Goal: Check status: Check status

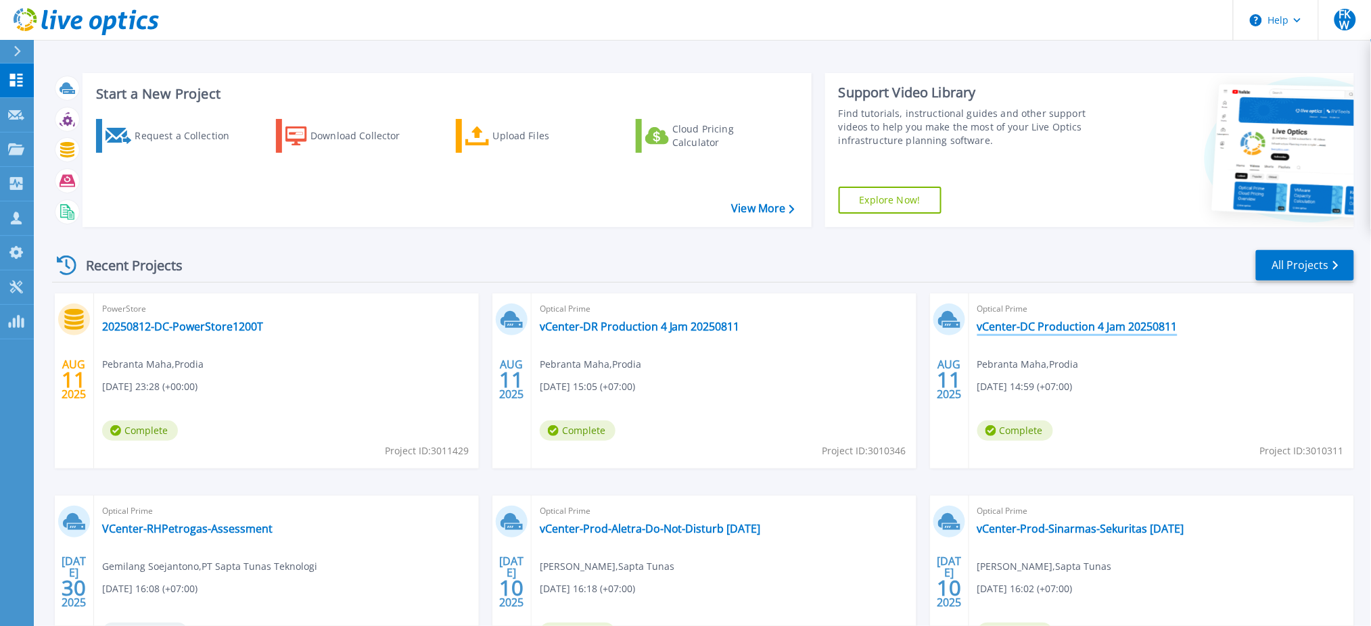
click at [1121, 322] on link "vCenter-DC Production 4 Jam 20250811" at bounding box center [1077, 327] width 200 height 14
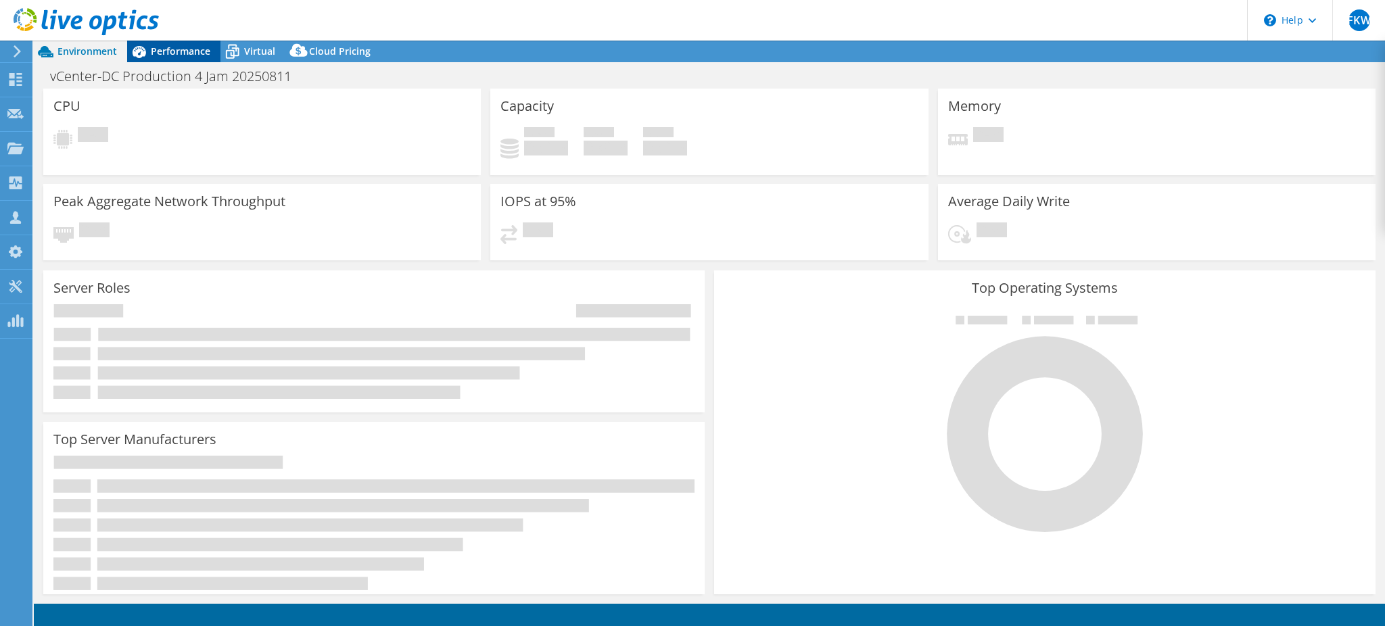
click at [174, 52] on span "Performance" at bounding box center [181, 51] width 60 height 13
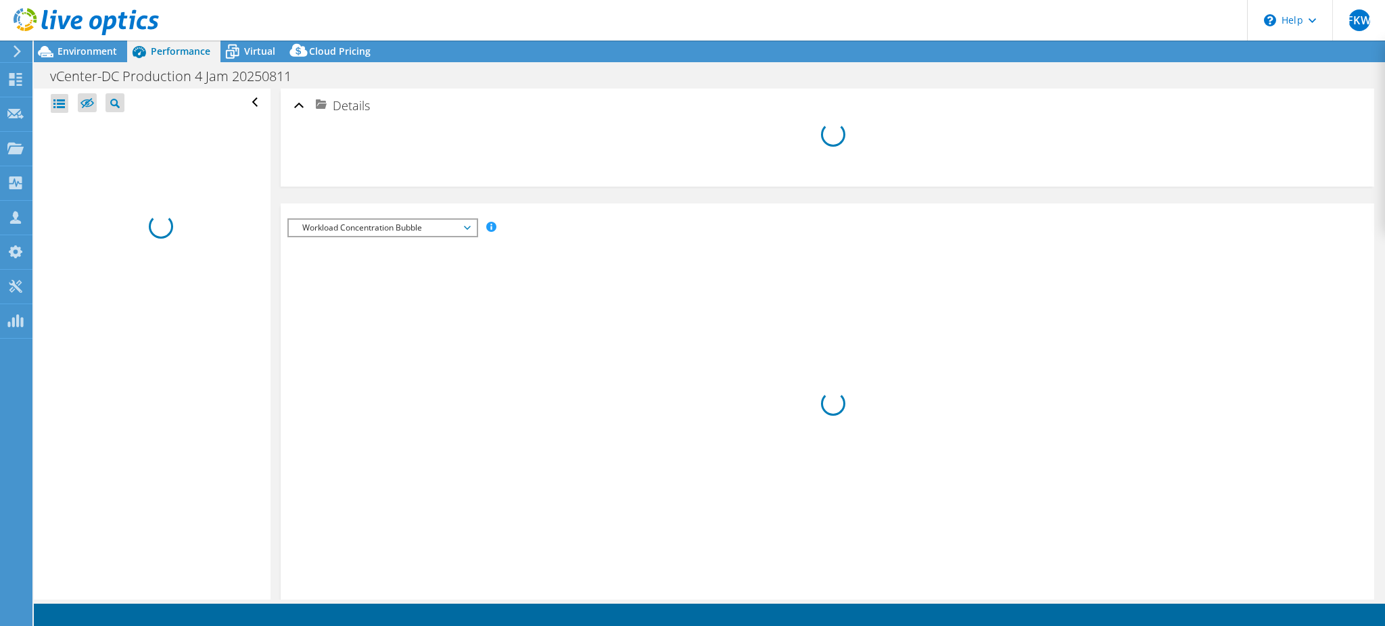
select select "[GEOGRAPHIC_DATA]"
select select "USD"
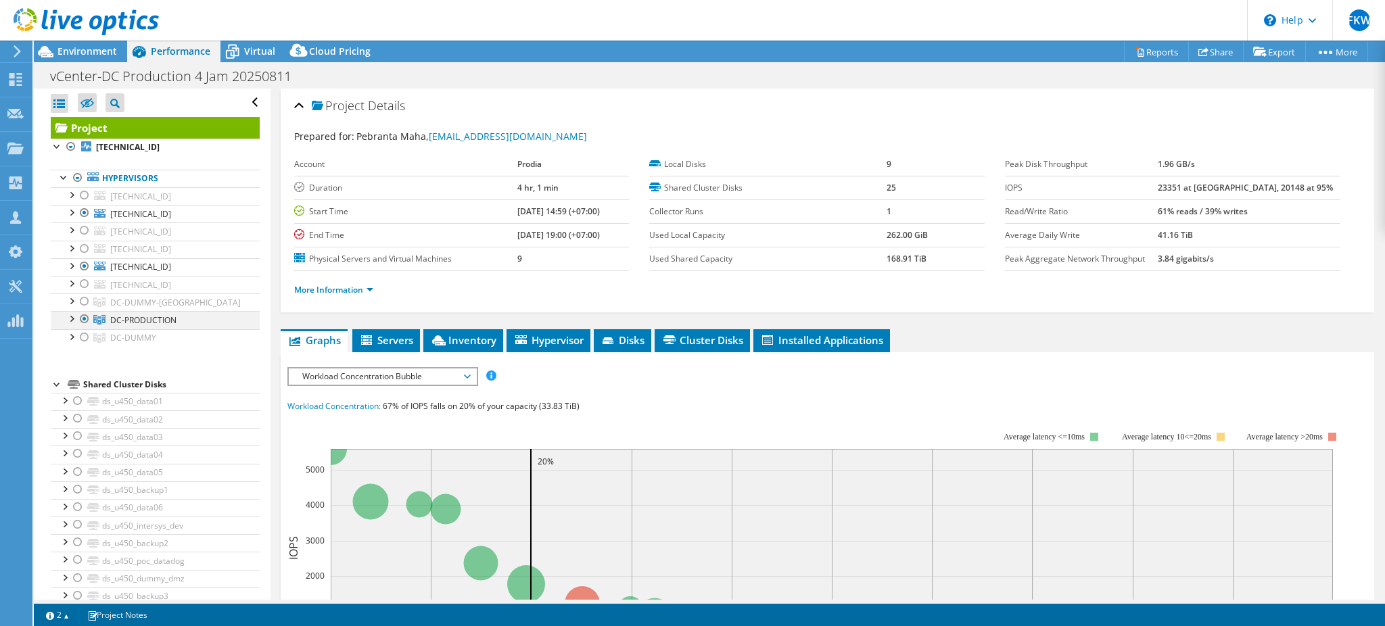
click at [72, 321] on div at bounding box center [71, 318] width 14 height 14
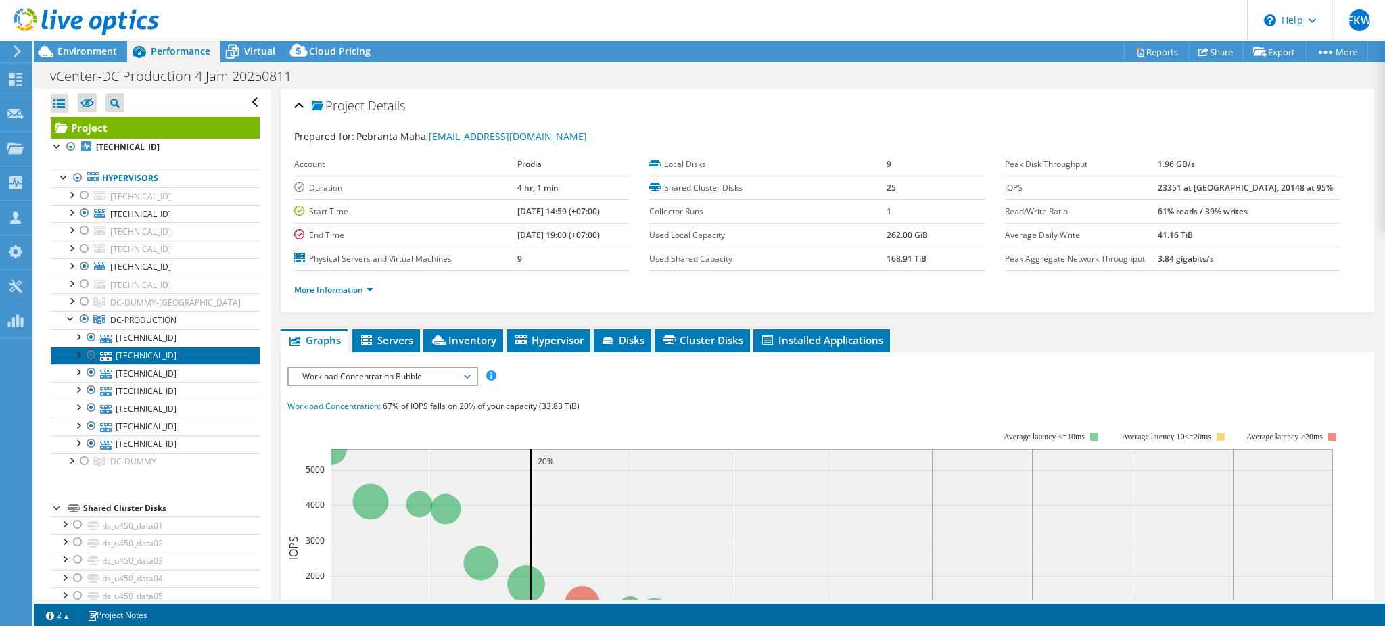
click at [191, 350] on link "[TECHNICAL_ID]" at bounding box center [155, 356] width 209 height 18
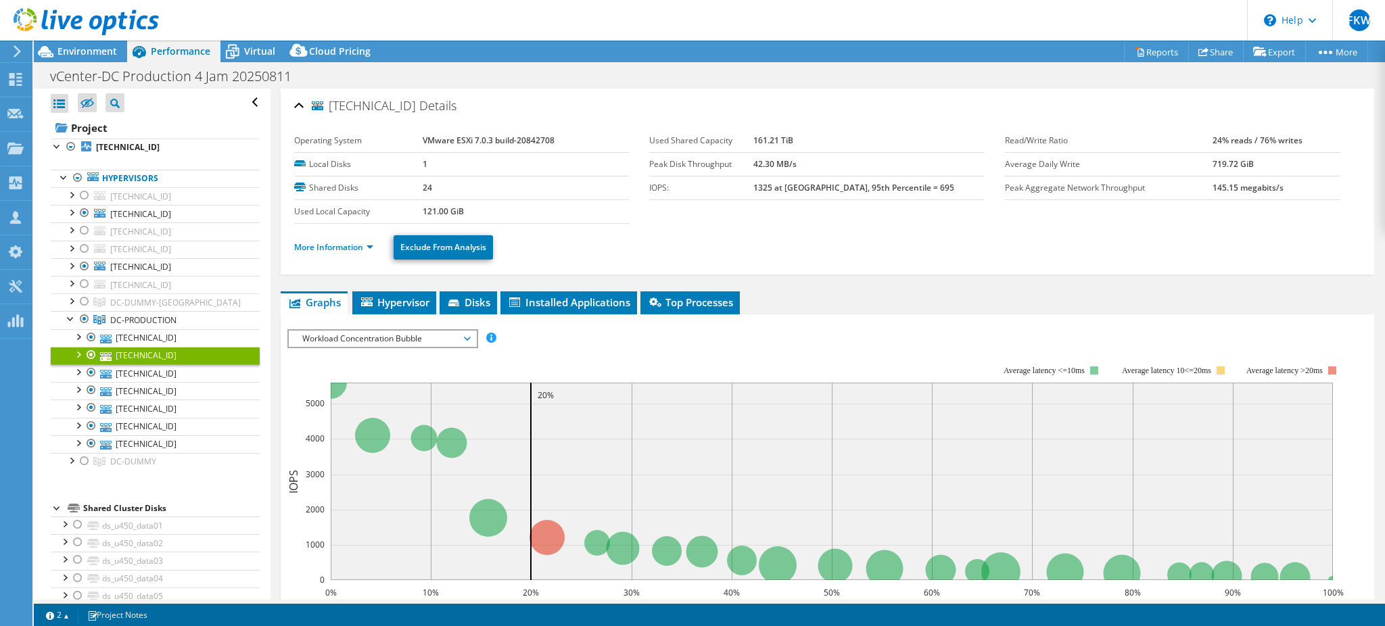
click at [348, 260] on div "More Information Exclude From Analysis" at bounding box center [827, 247] width 1066 height 47
click at [352, 247] on link "More Information" at bounding box center [333, 246] width 79 height 11
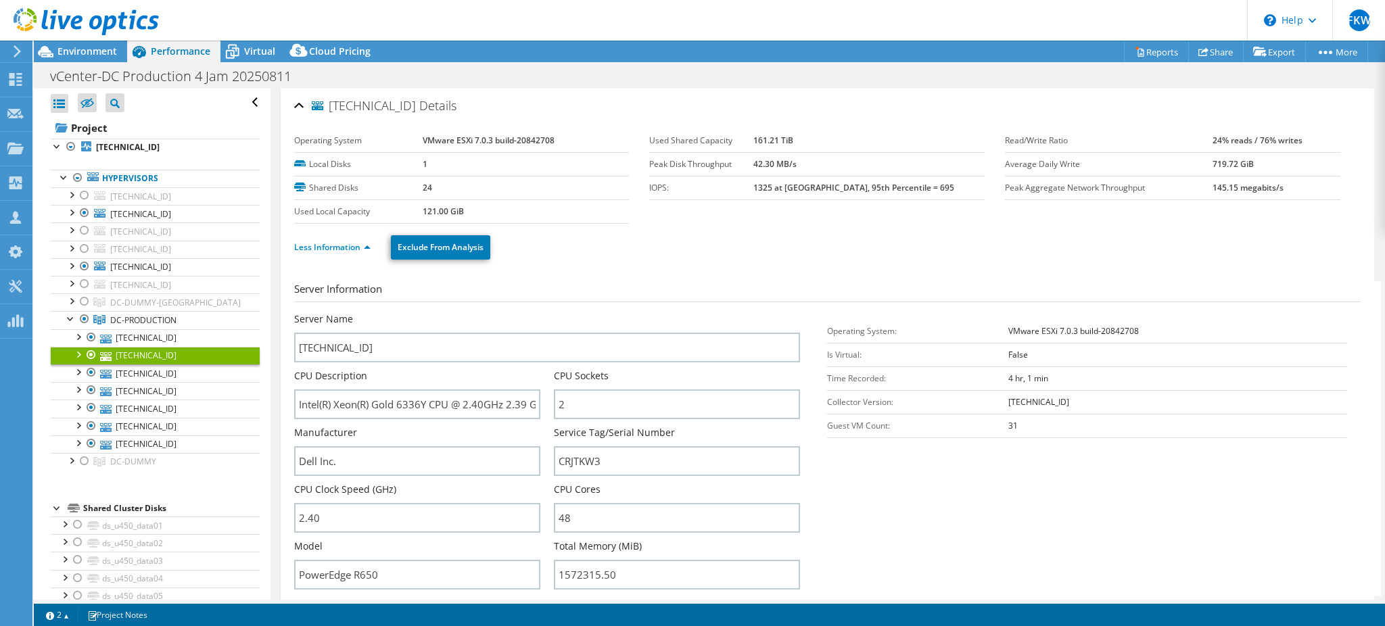
click at [1011, 502] on section "Server Information Server Name [TECHNICAL_ID] CPU Description Intel(R) Xeon(R) …" at bounding box center [830, 438] width 1073 height 315
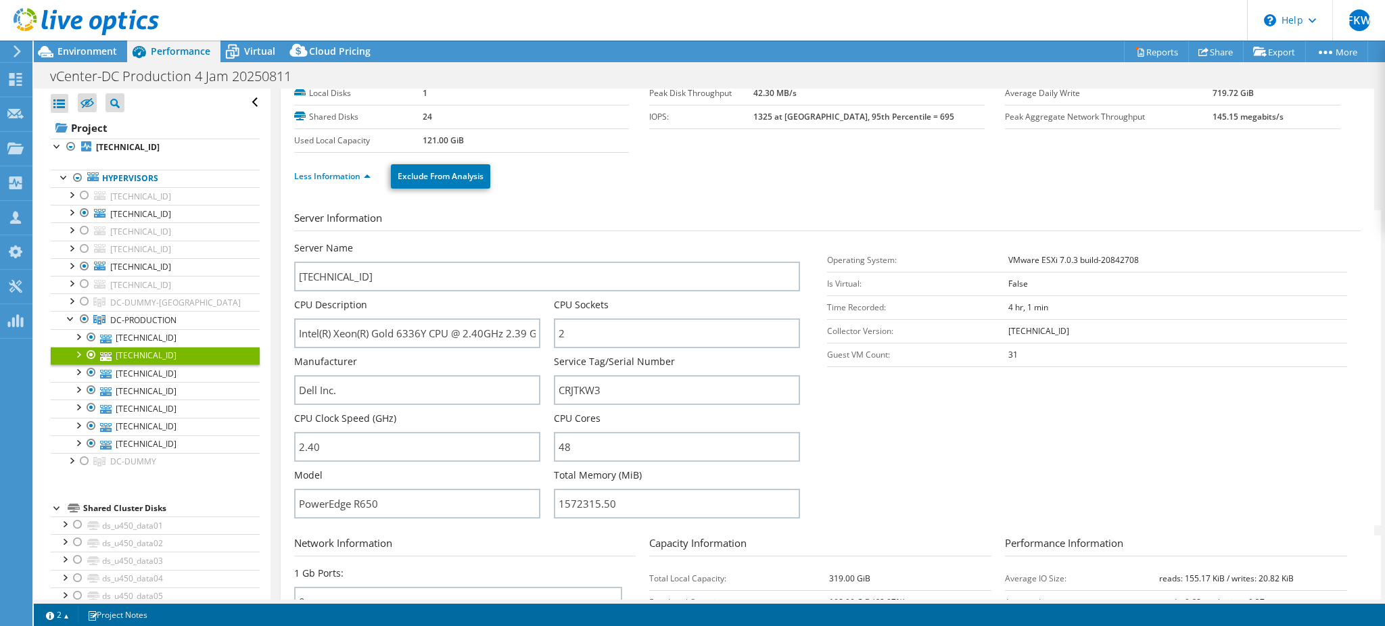
click at [93, 356] on div at bounding box center [92, 355] width 14 height 16
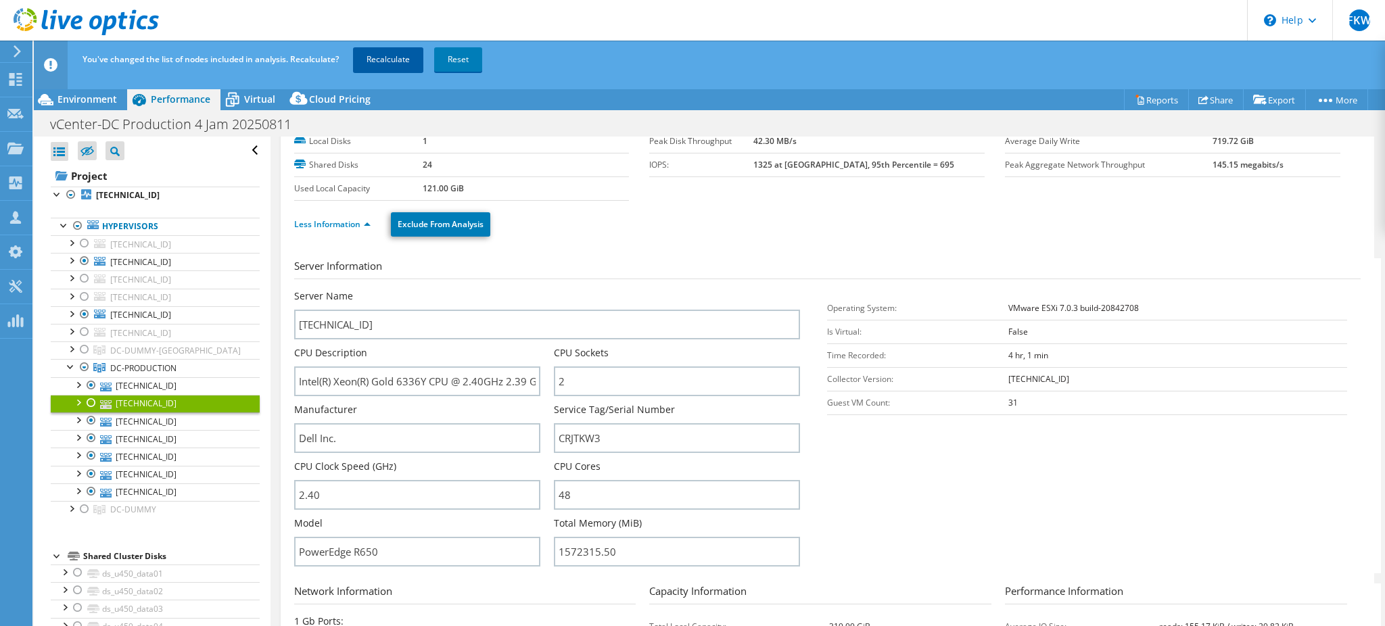
click at [367, 57] on link "Recalculate" at bounding box center [388, 59] width 70 height 24
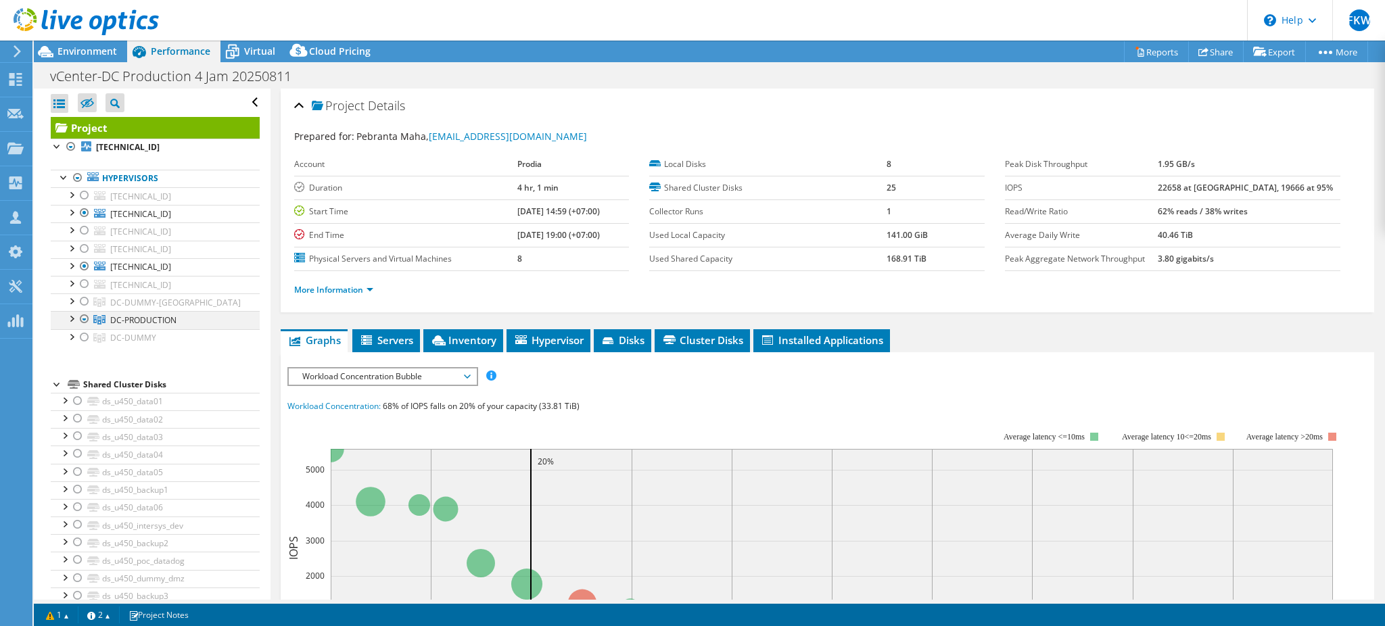
click at [70, 319] on div at bounding box center [71, 318] width 14 height 14
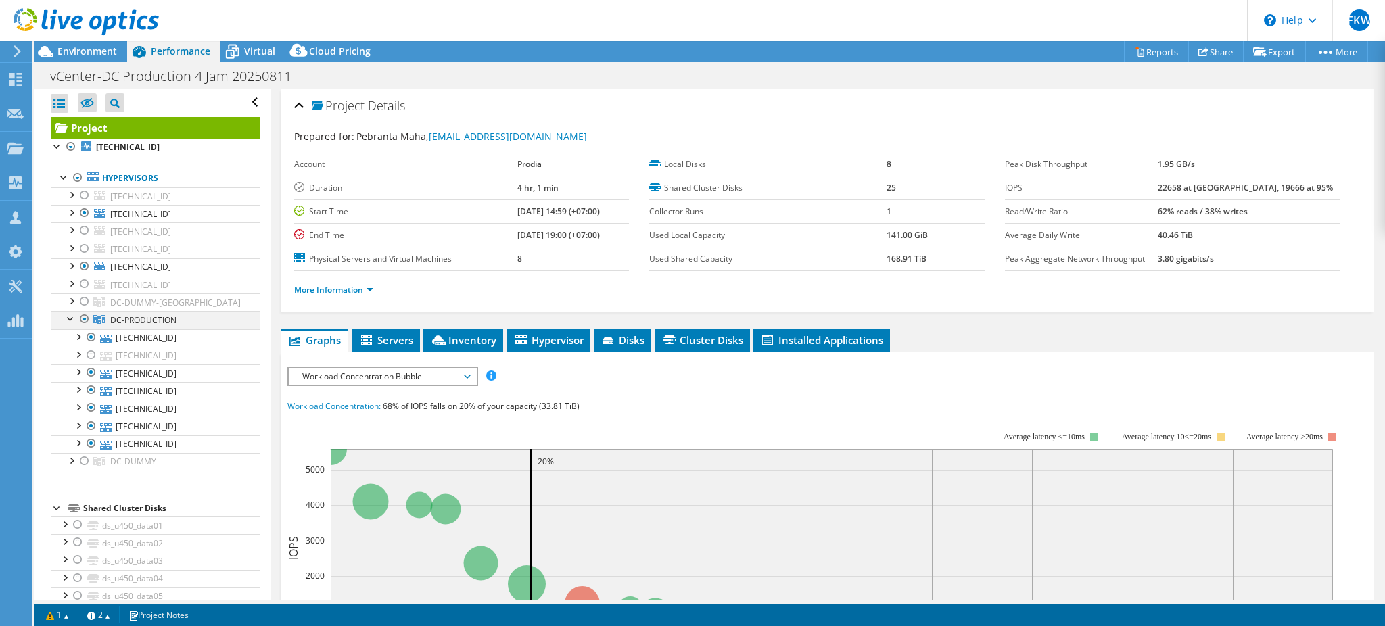
click at [70, 319] on div at bounding box center [71, 318] width 14 height 14
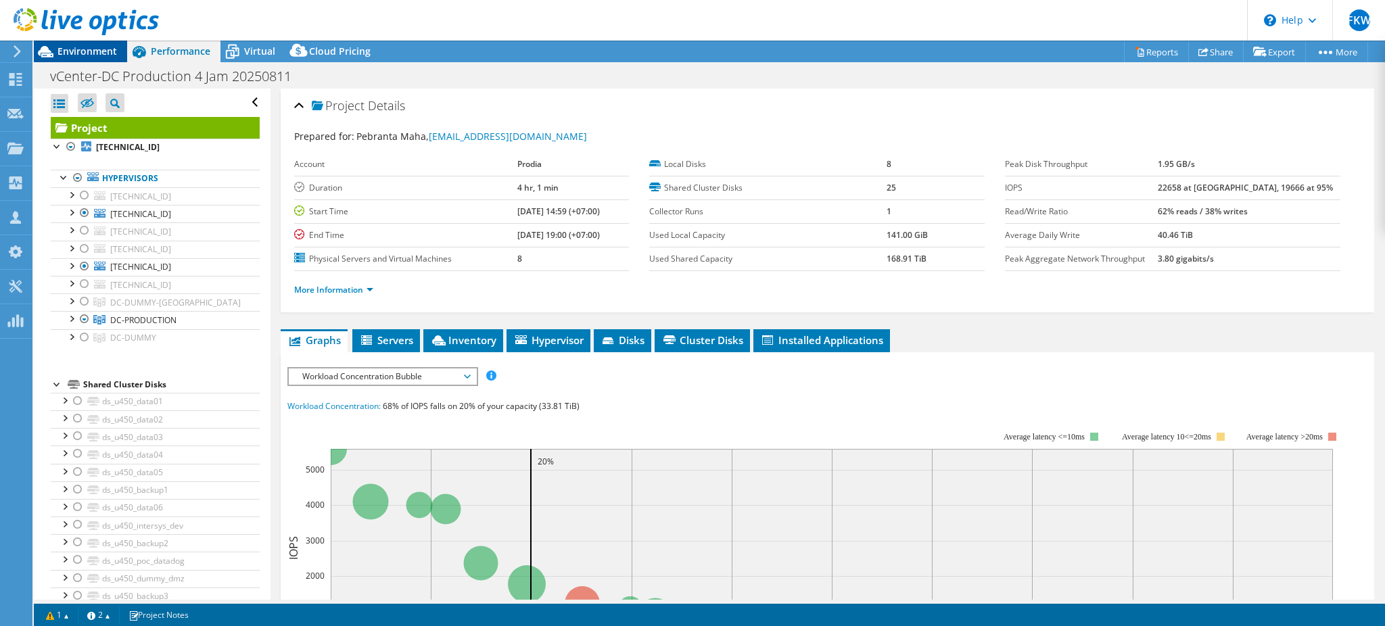
click at [70, 57] on span "Environment" at bounding box center [87, 51] width 60 height 13
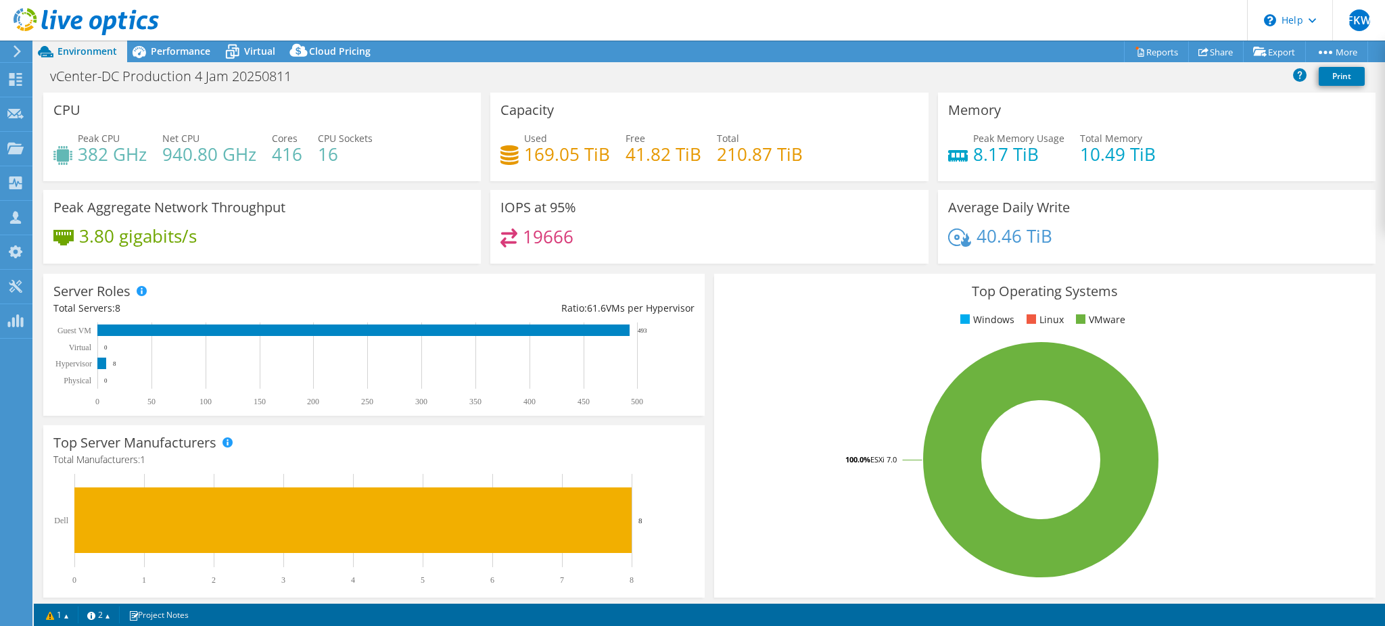
click at [689, 194] on div "IOPS at 95% 19666" at bounding box center [709, 227] width 438 height 74
click at [338, 241] on div "3.80 gigabits/s" at bounding box center [261, 243] width 417 height 28
click at [804, 272] on div "Top Operating Systems Windows Linux VMware 100.0% ESXi 7.0" at bounding box center [1044, 435] width 671 height 333
click at [170, 60] on div "Performance" at bounding box center [173, 52] width 93 height 22
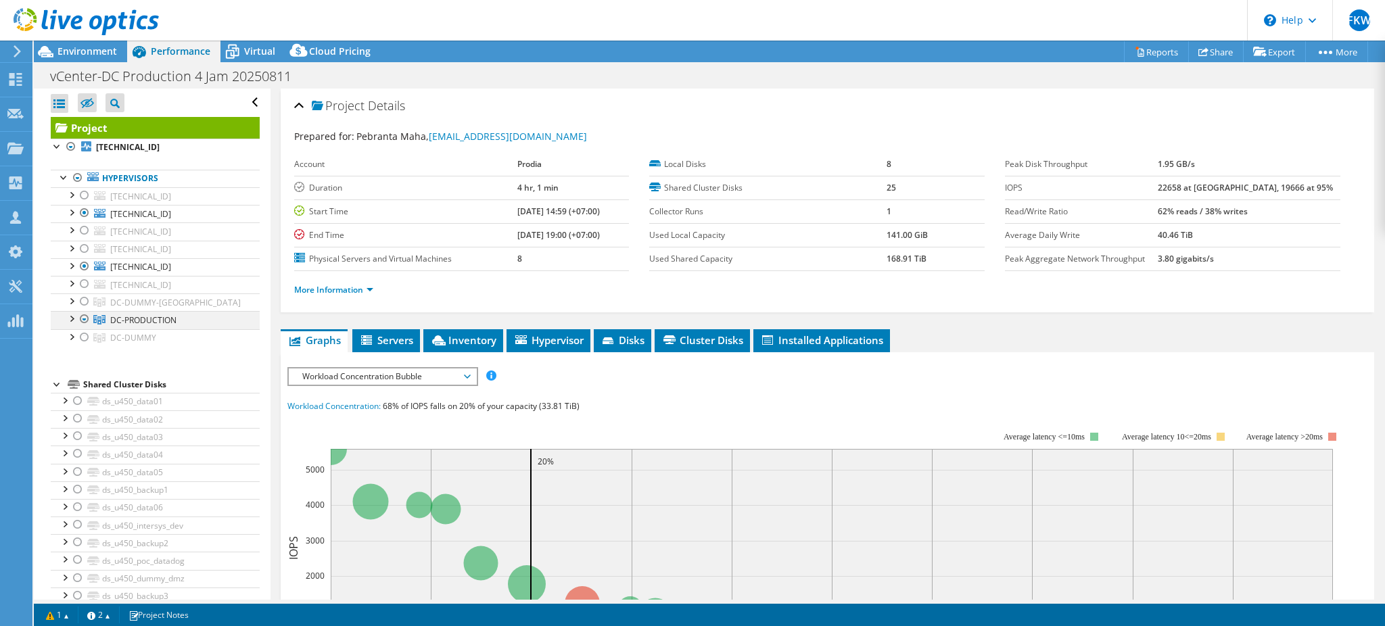
click at [67, 319] on div at bounding box center [71, 318] width 14 height 14
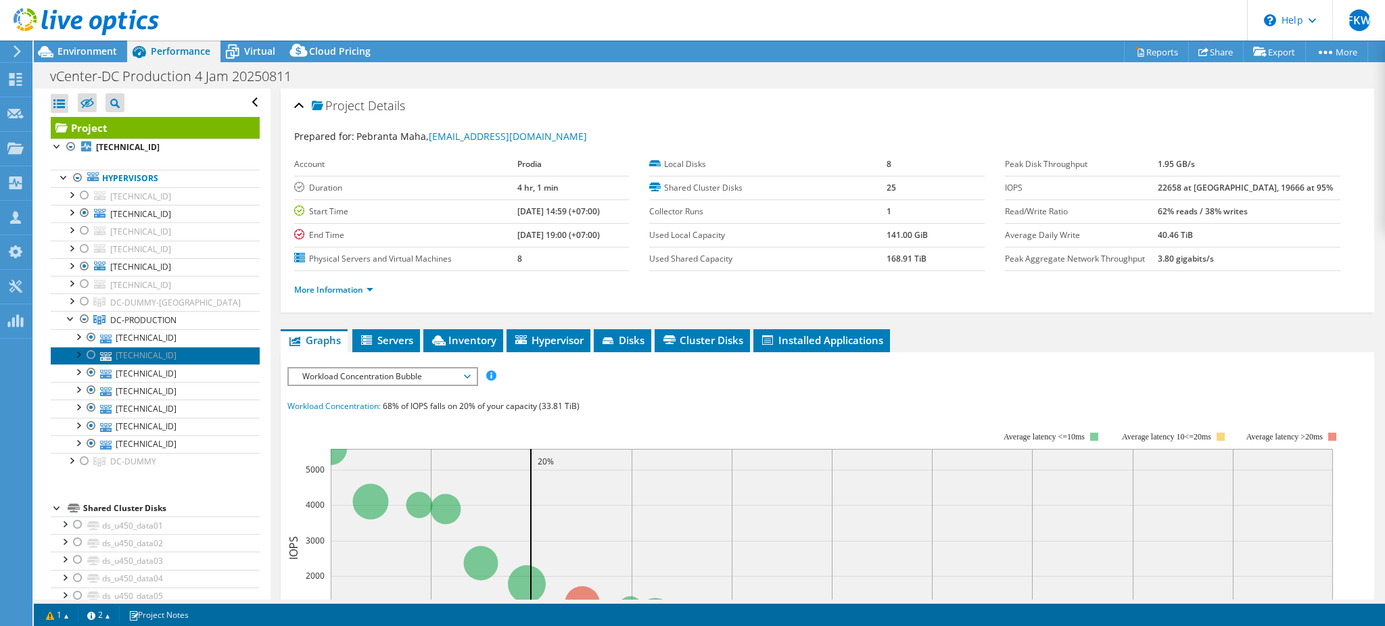
click at [183, 355] on link "[TECHNICAL_ID]" at bounding box center [155, 356] width 209 height 18
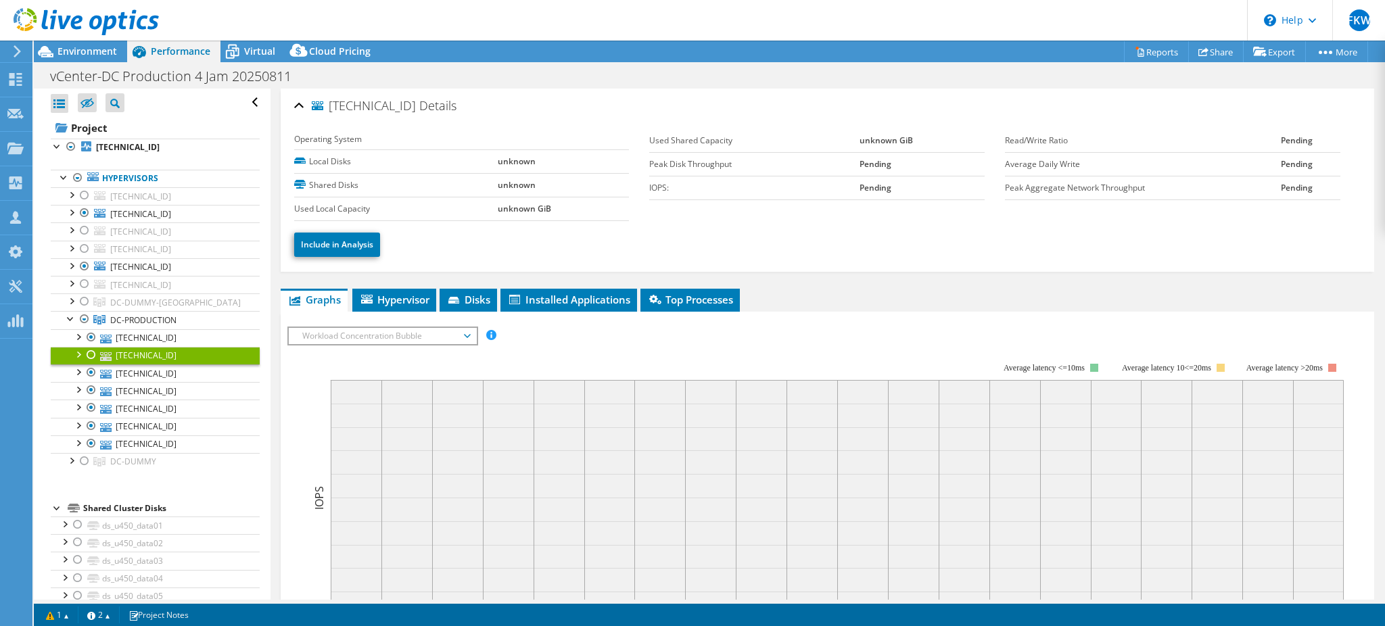
click at [490, 220] on td "Used Local Capacity" at bounding box center [396, 209] width 204 height 24
click at [285, 116] on div "[TECHNICAL_ID] Details Operating System Local Disks unknown Shared Disks unknow…" at bounding box center [828, 180] width 1094 height 183
click at [174, 287] on link "[TECHNICAL_ID]" at bounding box center [155, 285] width 209 height 18
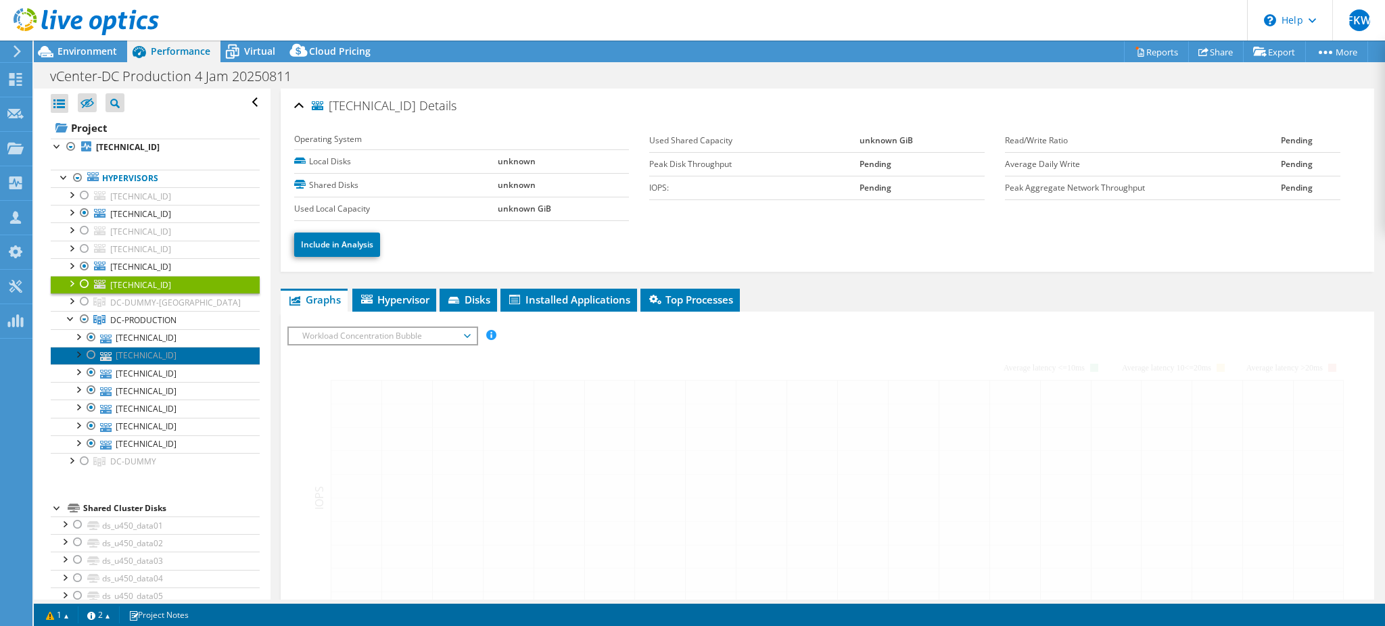
click at [166, 357] on link "[TECHNICAL_ID]" at bounding box center [155, 356] width 209 height 18
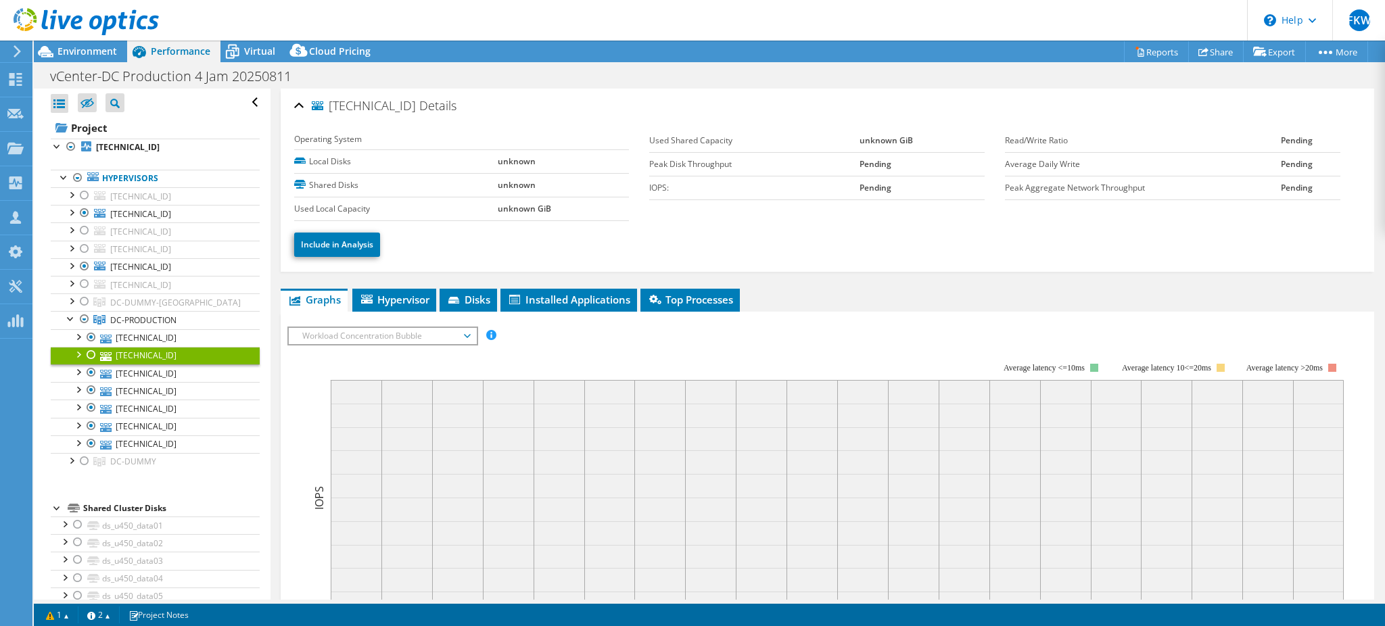
click at [89, 354] on div at bounding box center [92, 355] width 14 height 16
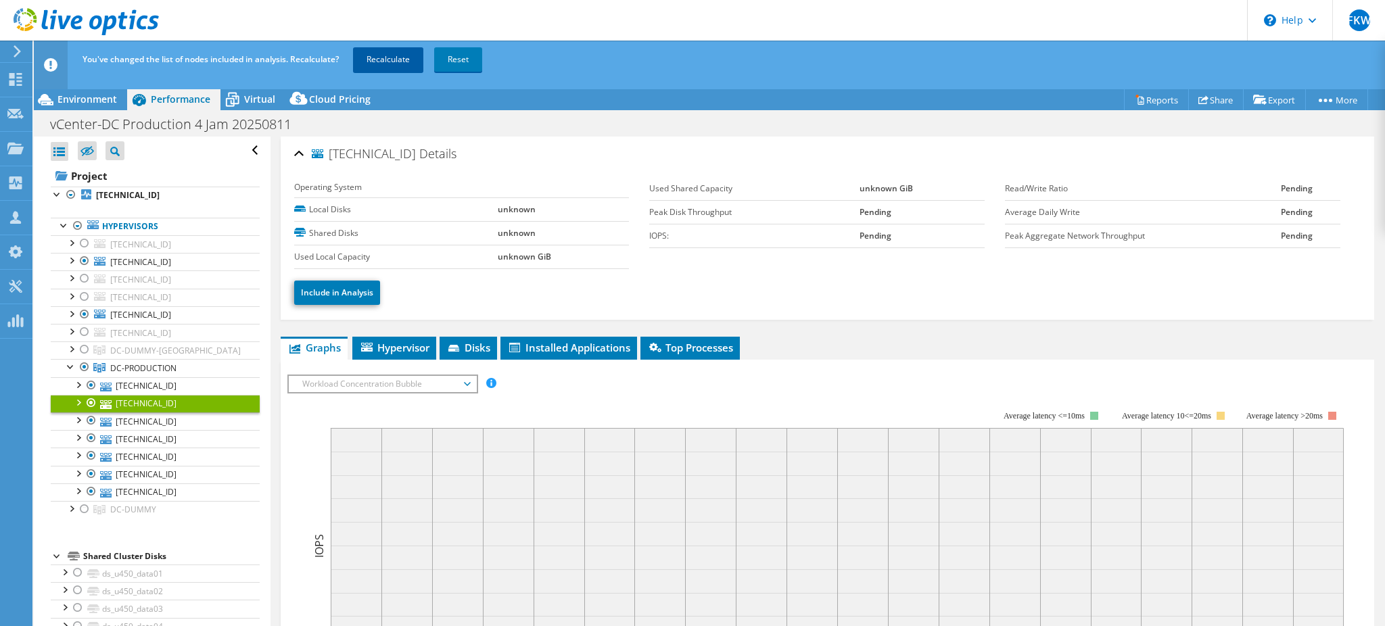
click at [398, 50] on link "Recalculate" at bounding box center [388, 59] width 70 height 24
click at [43, 111] on icon at bounding box center [46, 100] width 24 height 24
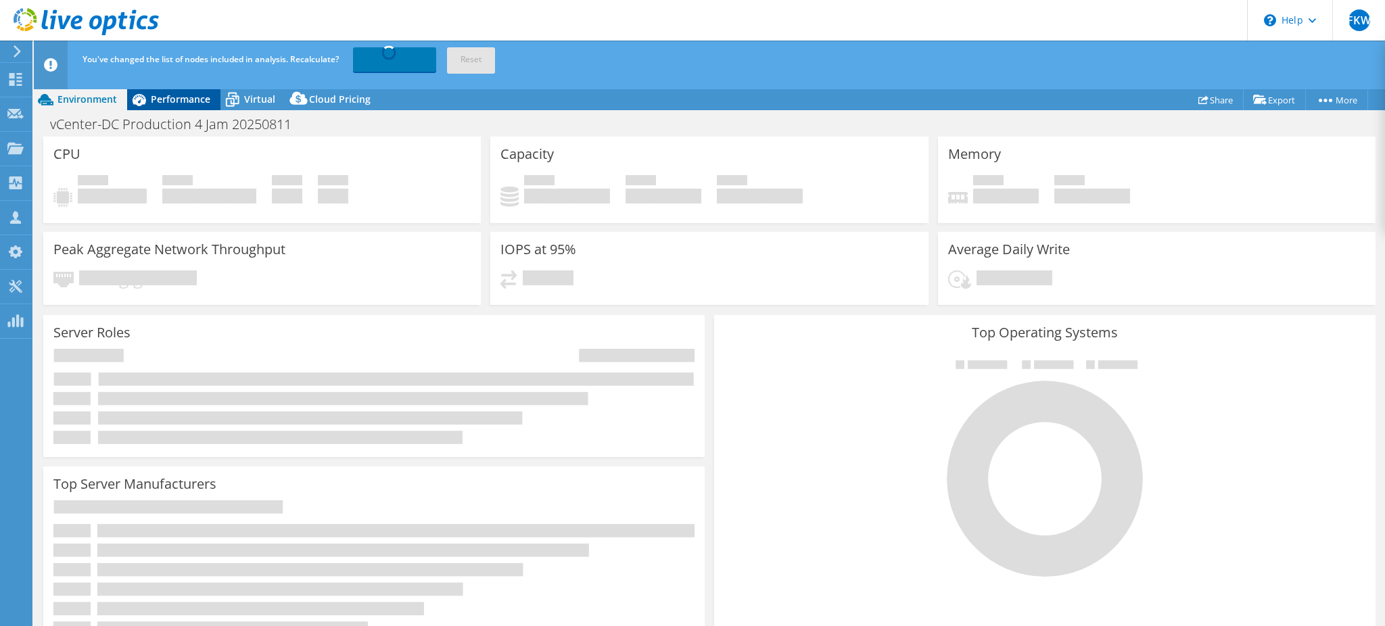
click at [192, 97] on span "Performance" at bounding box center [181, 99] width 60 height 13
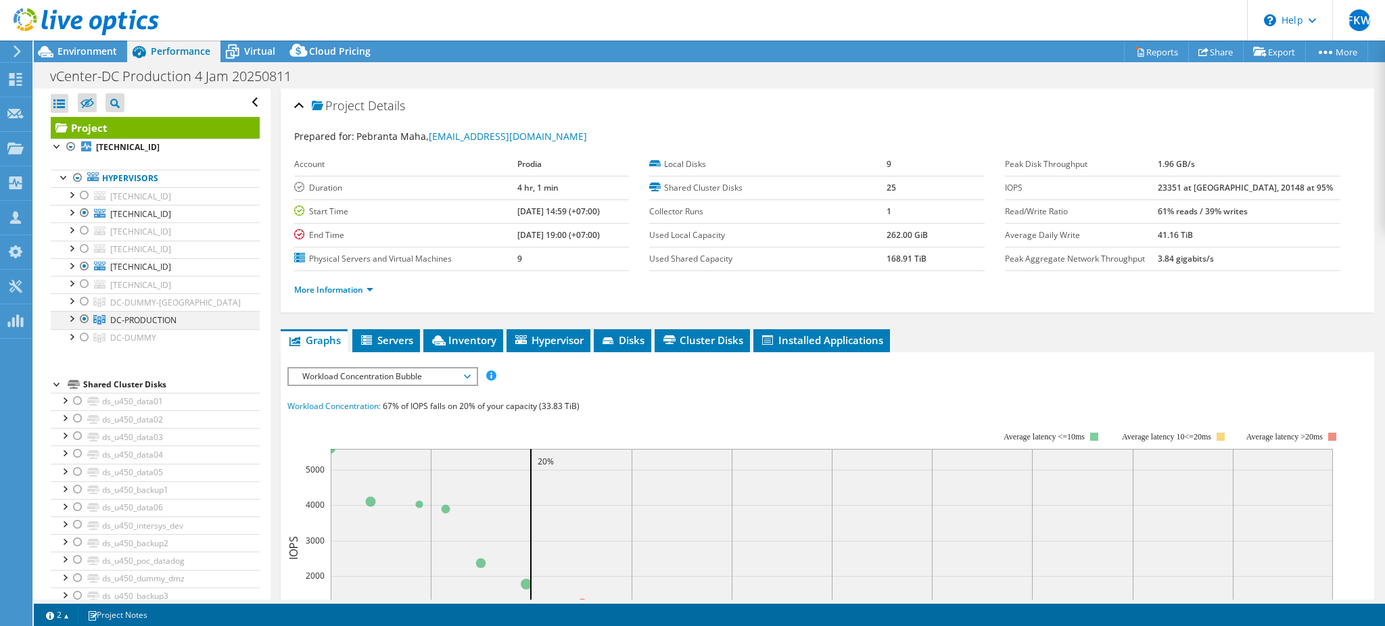
click at [70, 318] on div at bounding box center [71, 318] width 14 height 14
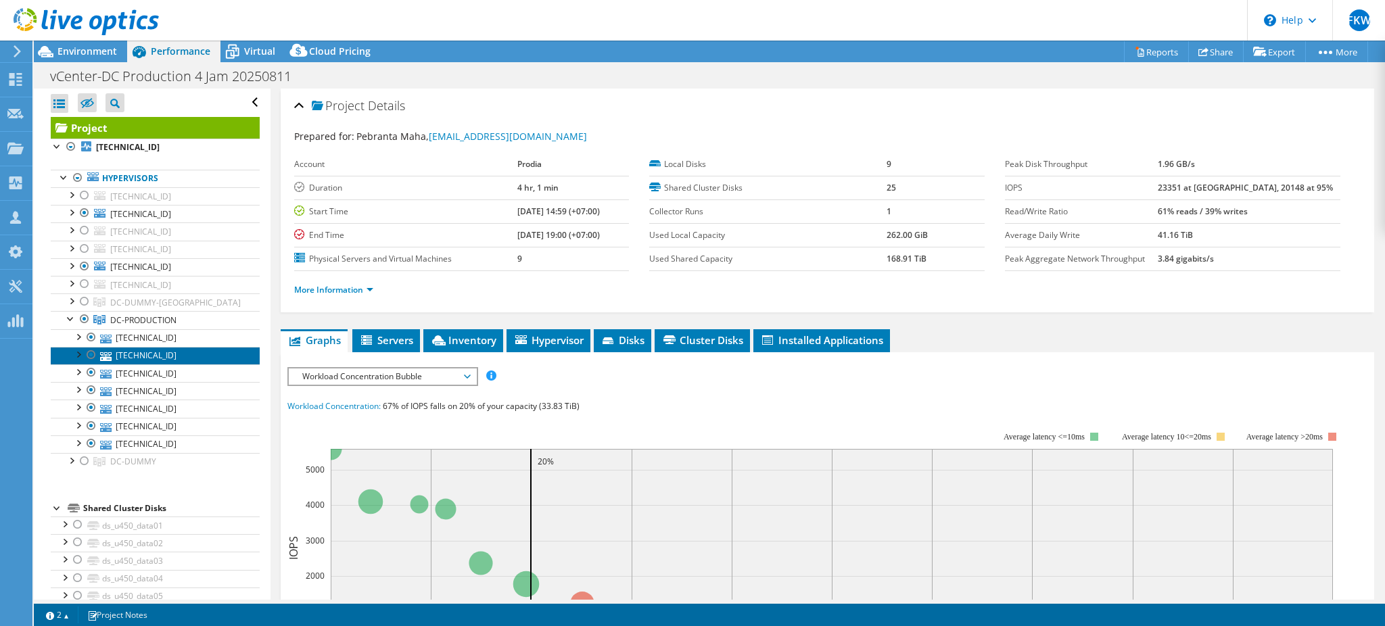
click at [156, 358] on link "[TECHNICAL_ID]" at bounding box center [155, 356] width 209 height 18
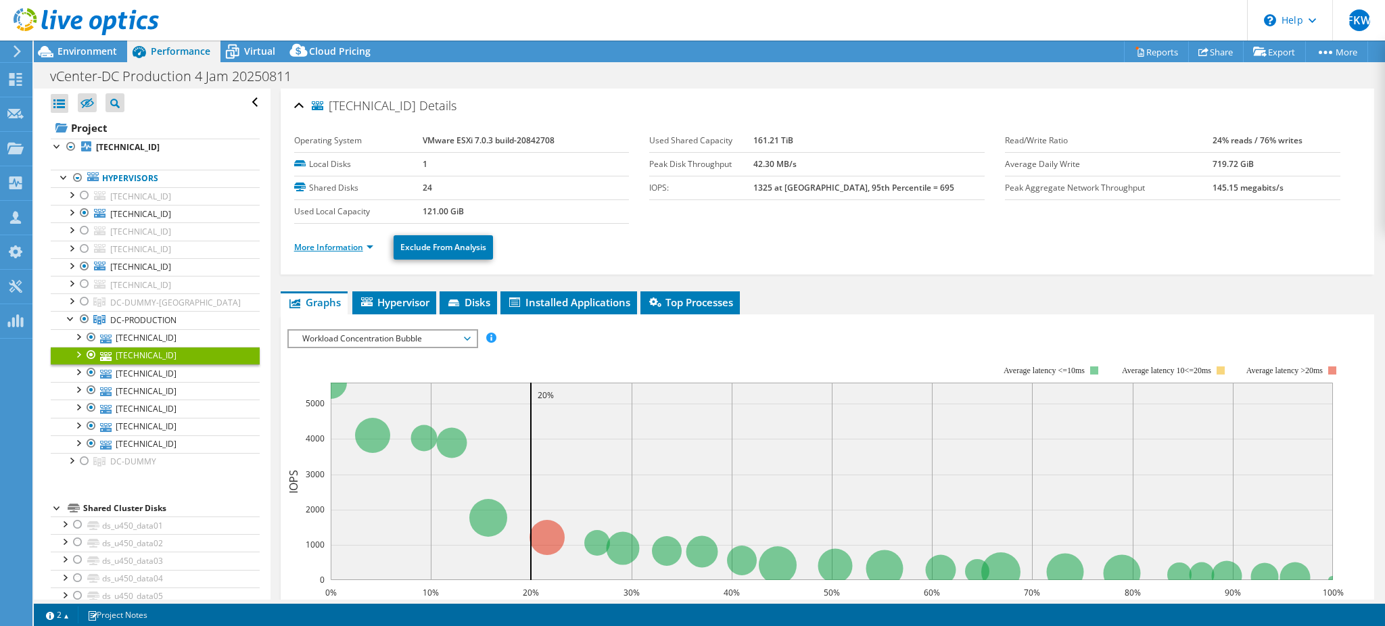
click at [338, 242] on link "More Information" at bounding box center [333, 246] width 79 height 11
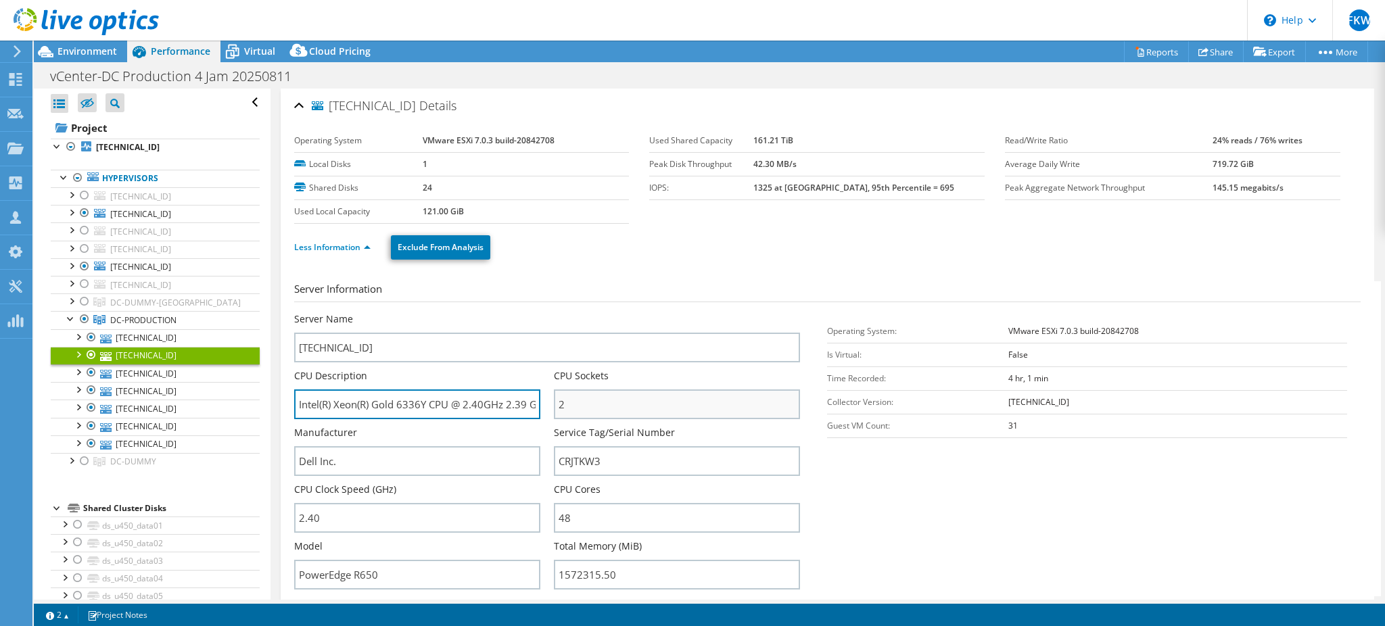
scroll to position [0, 16]
drag, startPoint x: 500, startPoint y: 402, endPoint x: 556, endPoint y: 405, distance: 56.2
click at [556, 312] on div "Server Name [TECHNICAL_ID] CPU Description Intel(R) Xeon(R) Gold 6336Y CPU @ 2.…" at bounding box center [554, 312] width 520 height 0
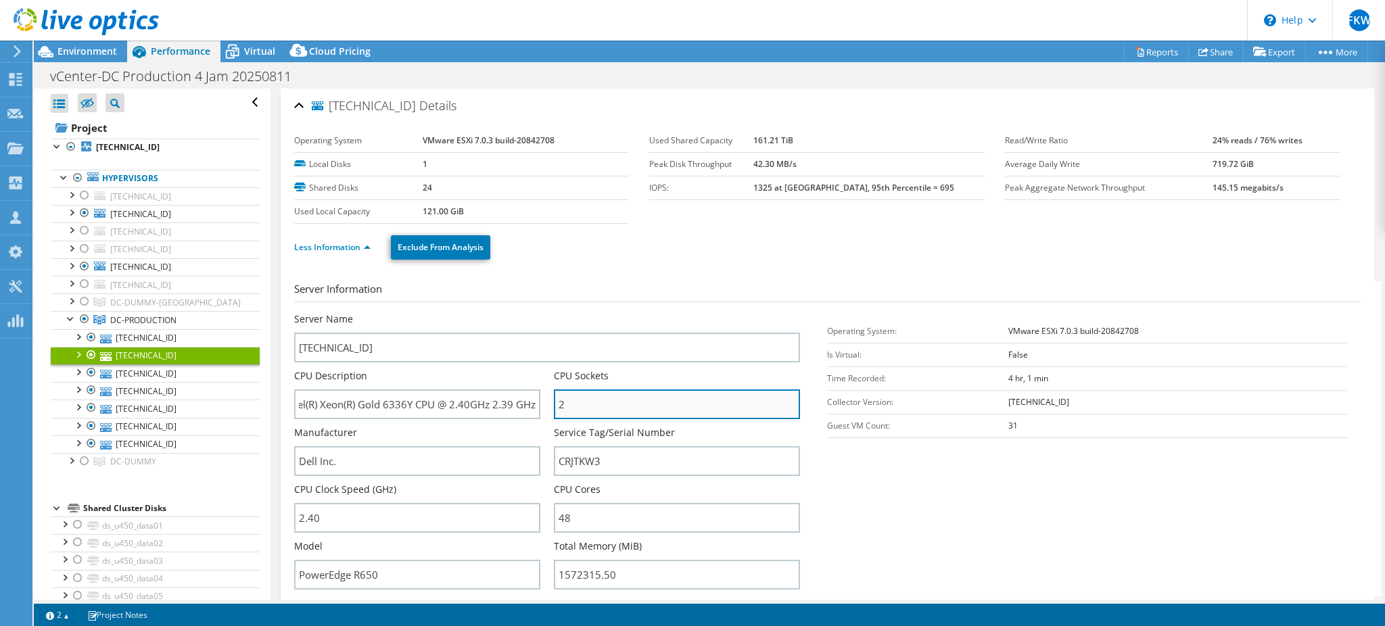
click at [603, 390] on input "2" at bounding box center [677, 405] width 246 height 30
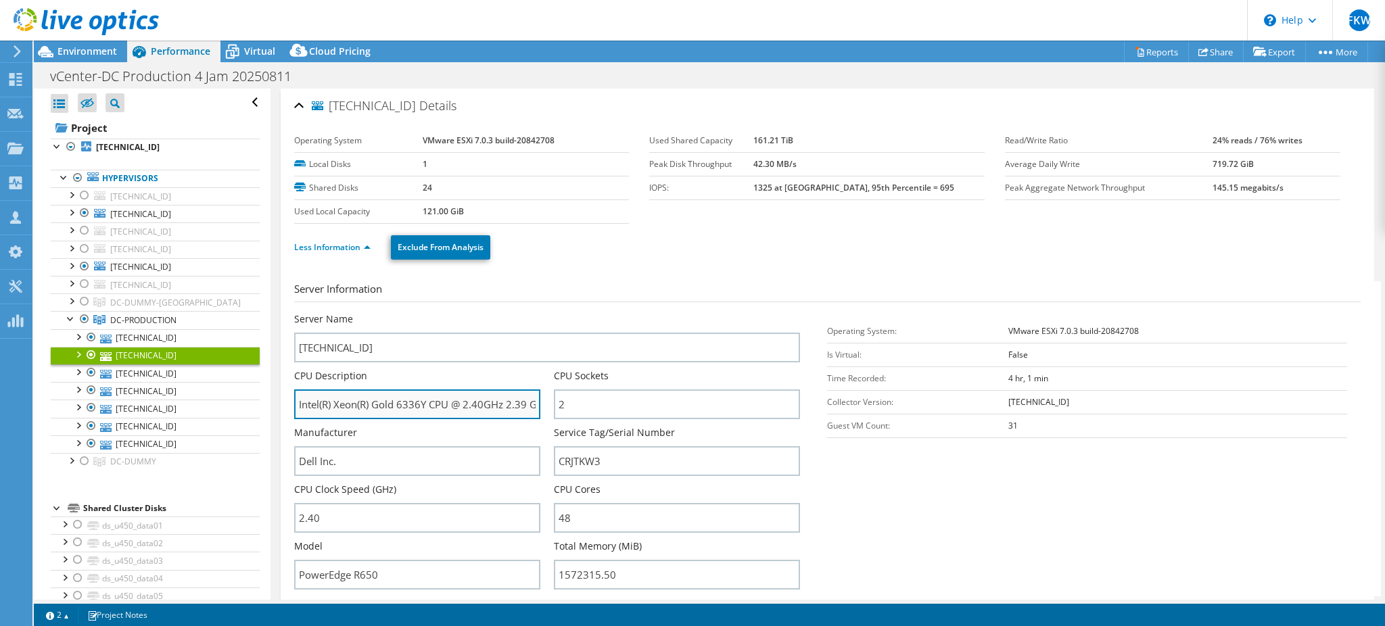
click at [459, 416] on input "Intel(R) Xeon(R) Gold 6336Y CPU @ 2.40GHz 2.39 GHz" at bounding box center [417, 405] width 246 height 30
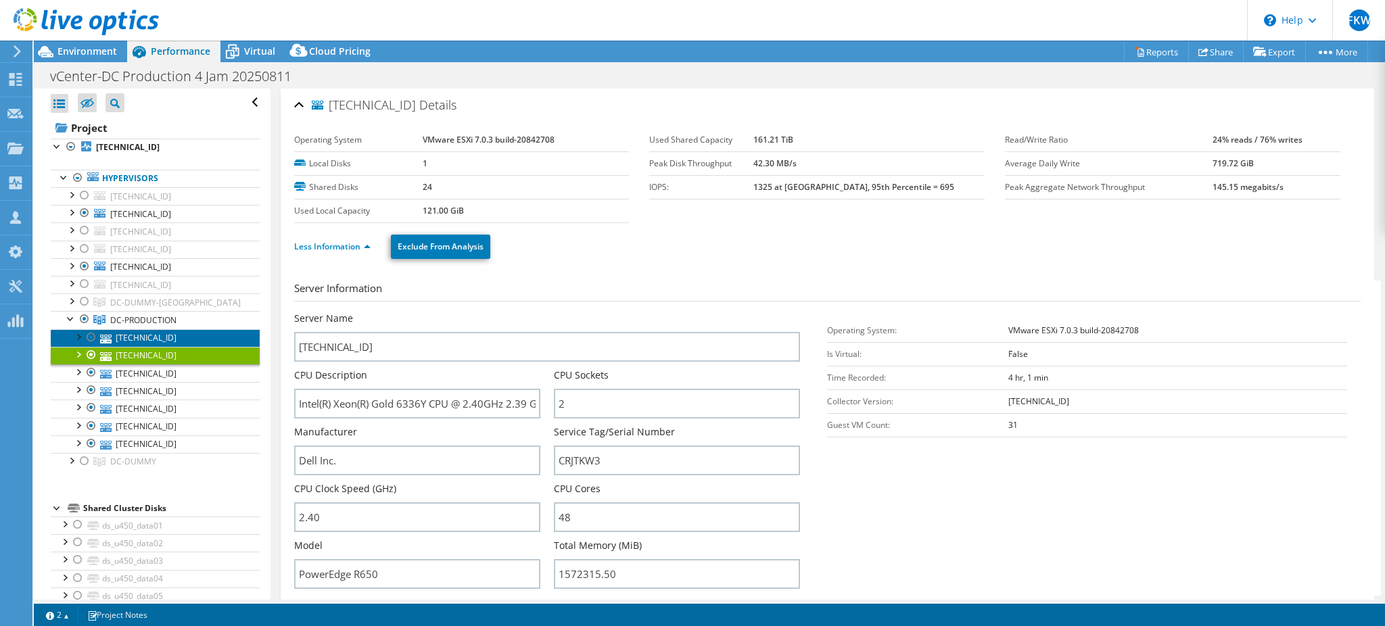
click at [126, 335] on link "[TECHNICAL_ID]" at bounding box center [155, 338] width 209 height 18
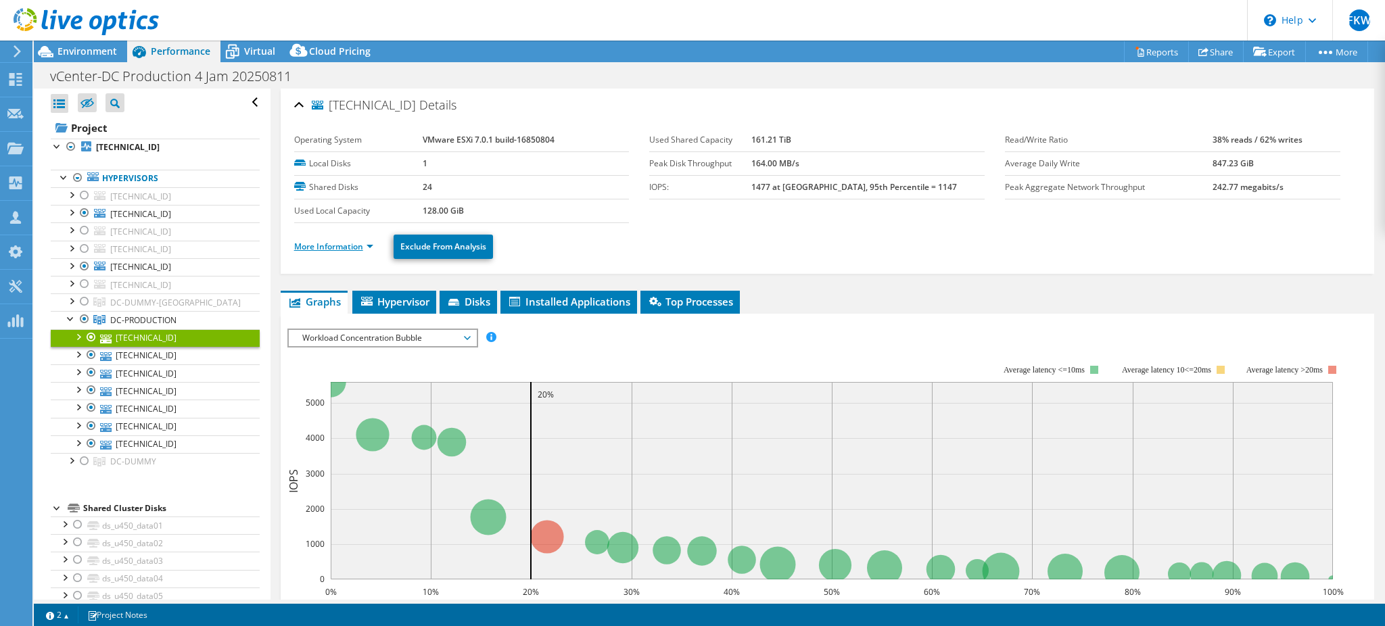
click at [338, 247] on link "More Information" at bounding box center [333, 246] width 79 height 11
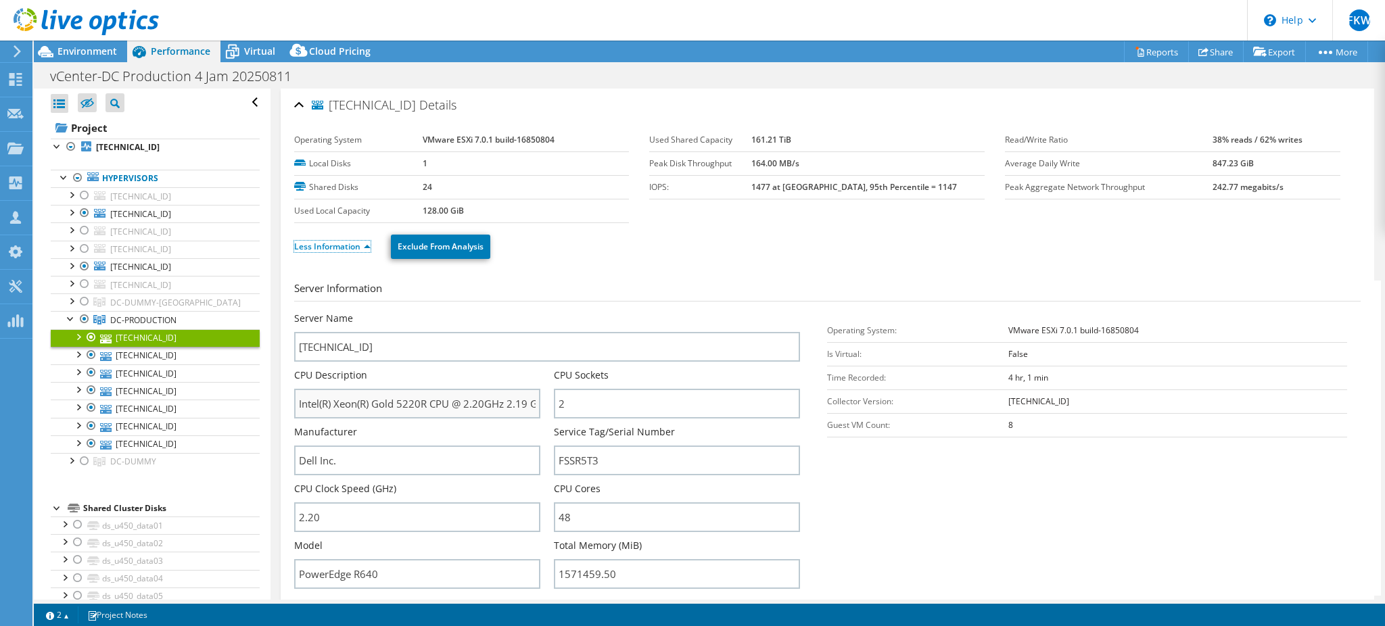
scroll to position [0, 0]
click at [410, 419] on div "CPU Description Intel(R) Xeon(R) Gold 5220R CPU @ 2.20GHz 2.19 GHz" at bounding box center [424, 397] width 260 height 57
click at [488, 400] on input "Intel(R) Xeon(R) Gold 5220R CPU @ 2.20GHz 2.19 GHz" at bounding box center [417, 405] width 246 height 30
click at [151, 356] on link "[TECHNICAL_ID]" at bounding box center [155, 356] width 209 height 18
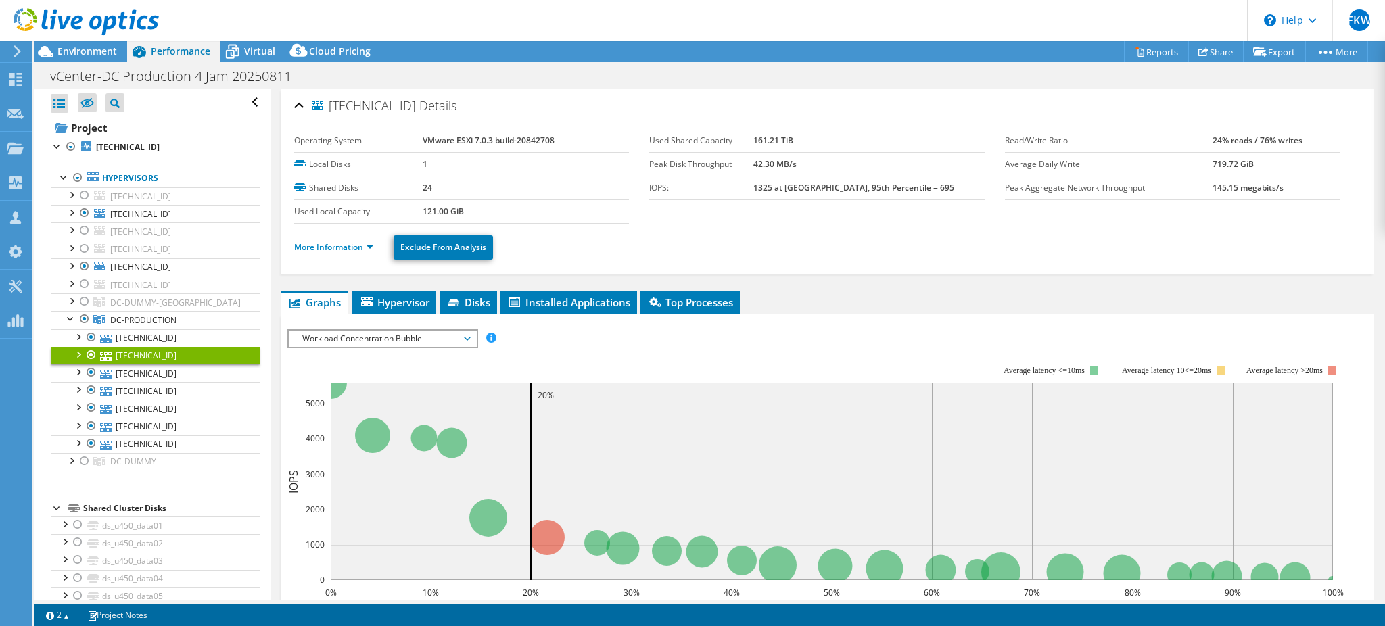
click at [331, 250] on link "More Information" at bounding box center [333, 246] width 79 height 11
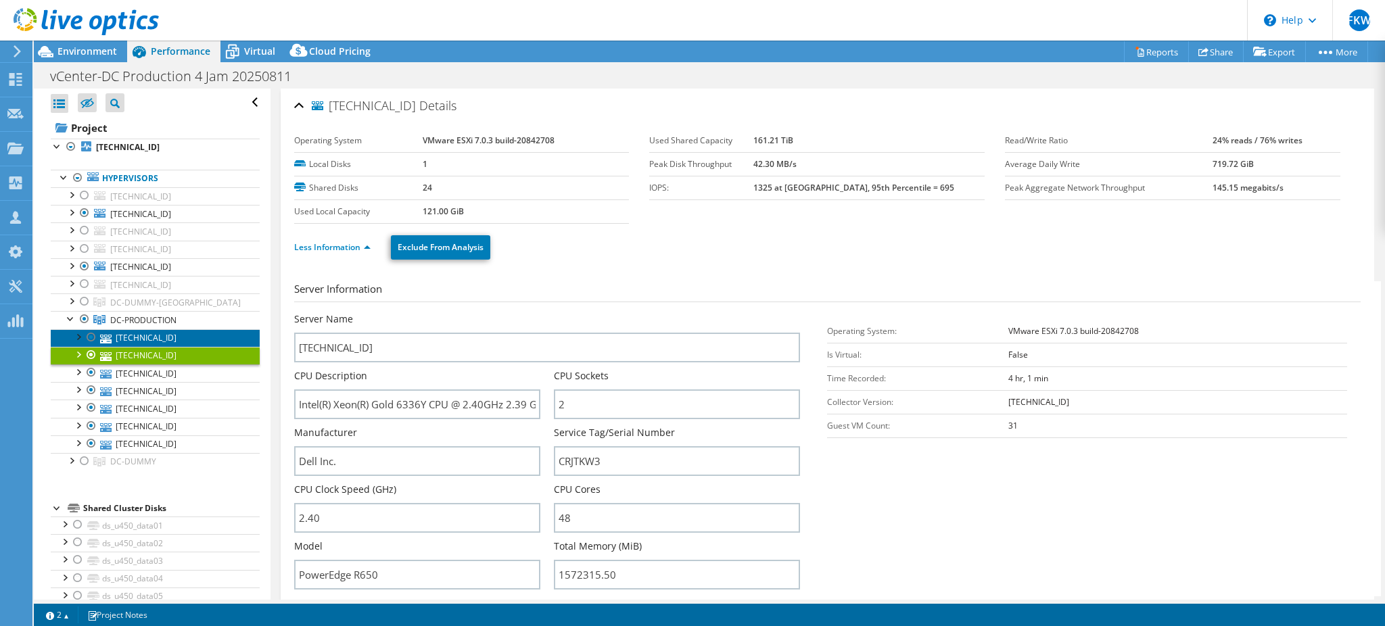
click at [143, 336] on link "[TECHNICAL_ID]" at bounding box center [155, 338] width 209 height 18
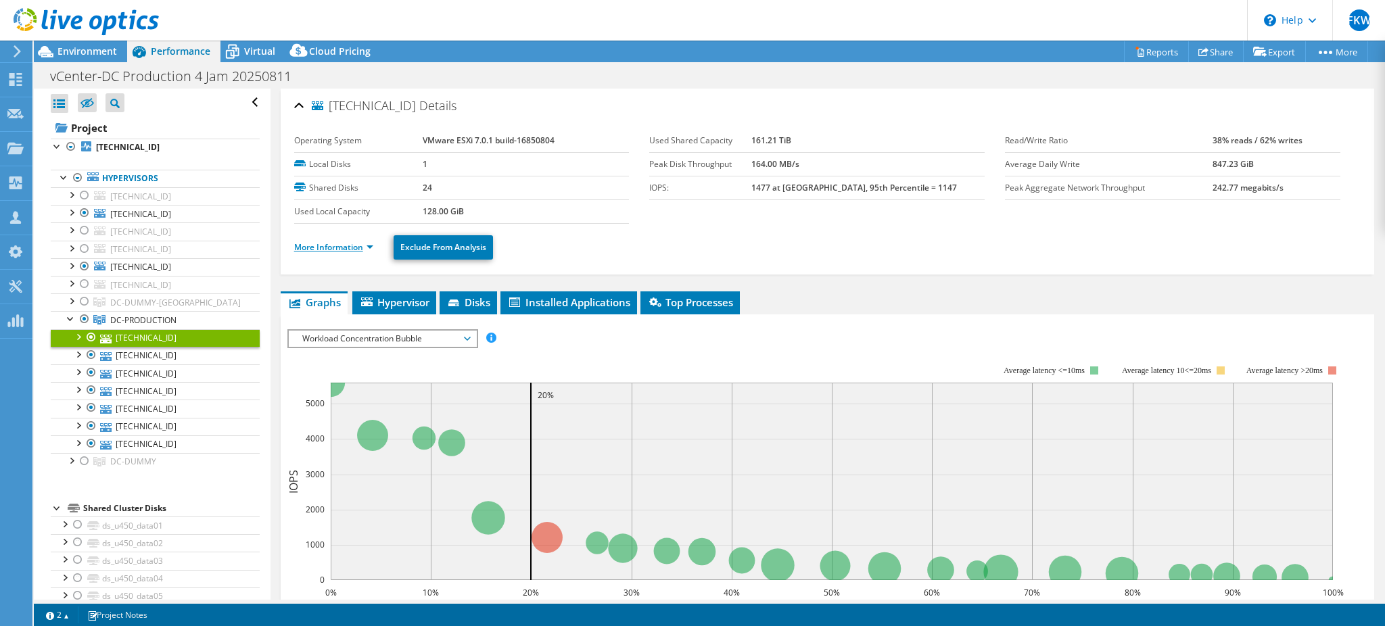
click at [344, 246] on link "More Information" at bounding box center [333, 246] width 79 height 11
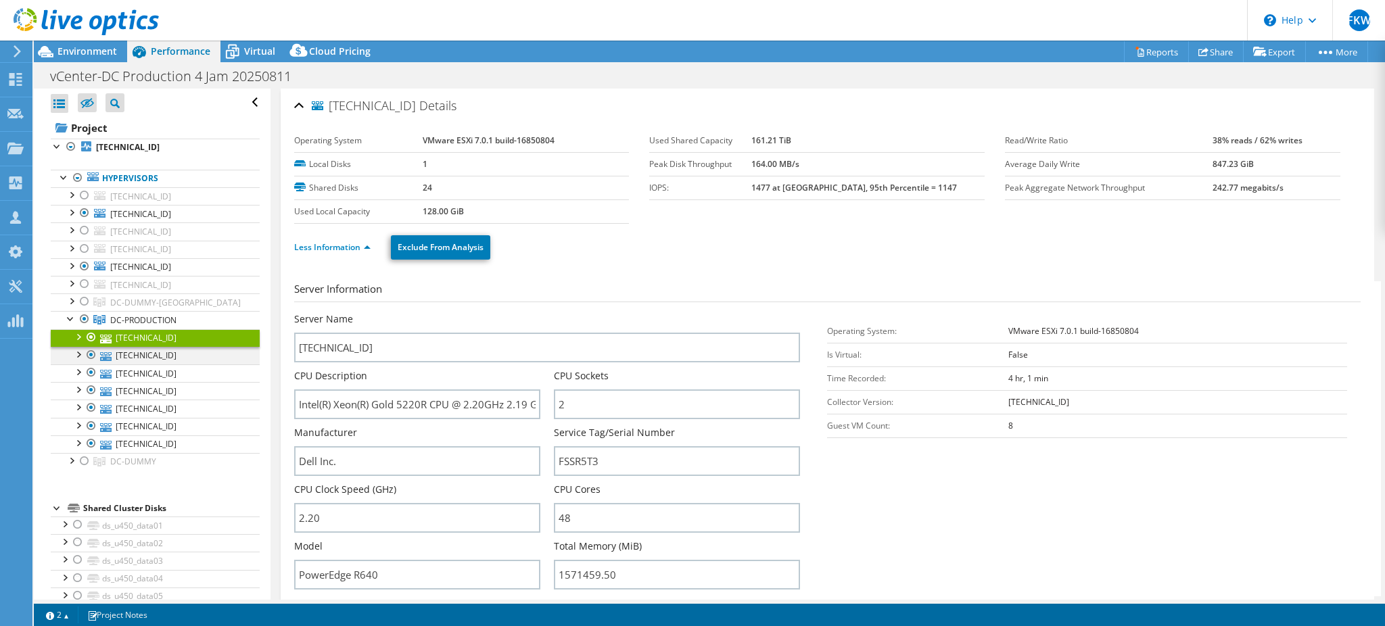
click at [90, 357] on div at bounding box center [92, 355] width 14 height 16
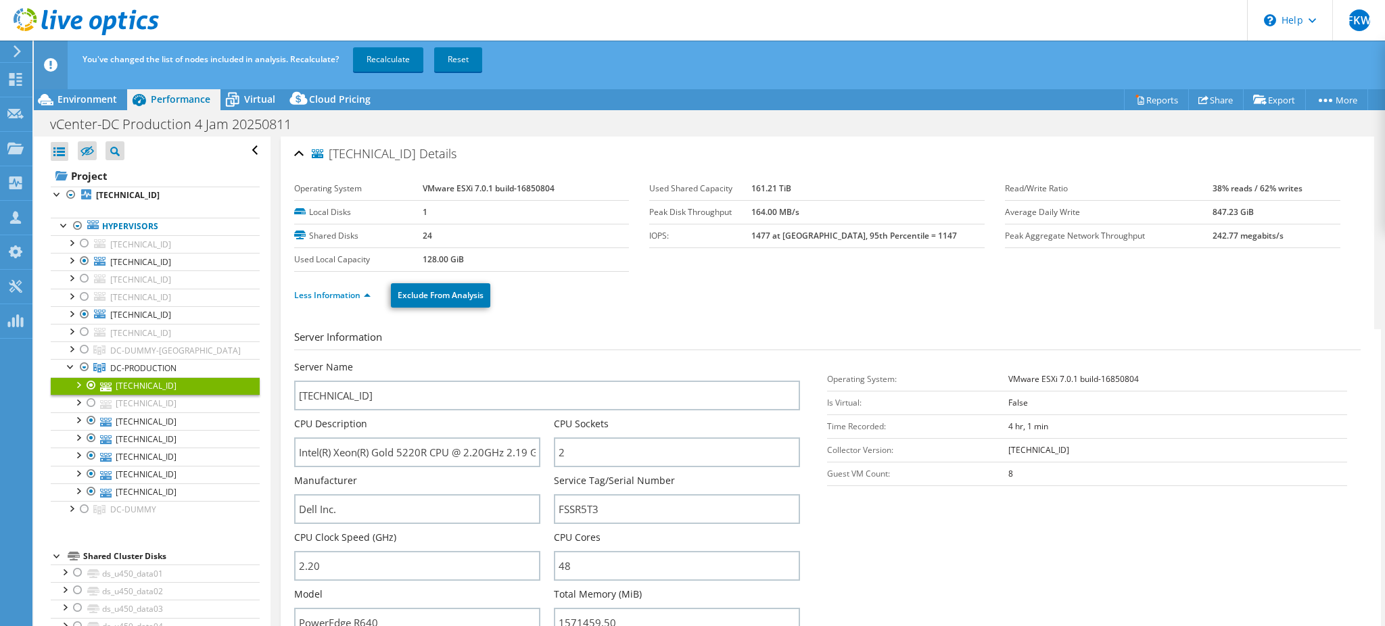
click at [395, 43] on div "You've changed the list of nodes included in analysis. Recalculate? Recalculate…" at bounding box center [734, 60] width 1311 height 38
click at [393, 52] on link "Recalculate" at bounding box center [388, 59] width 70 height 24
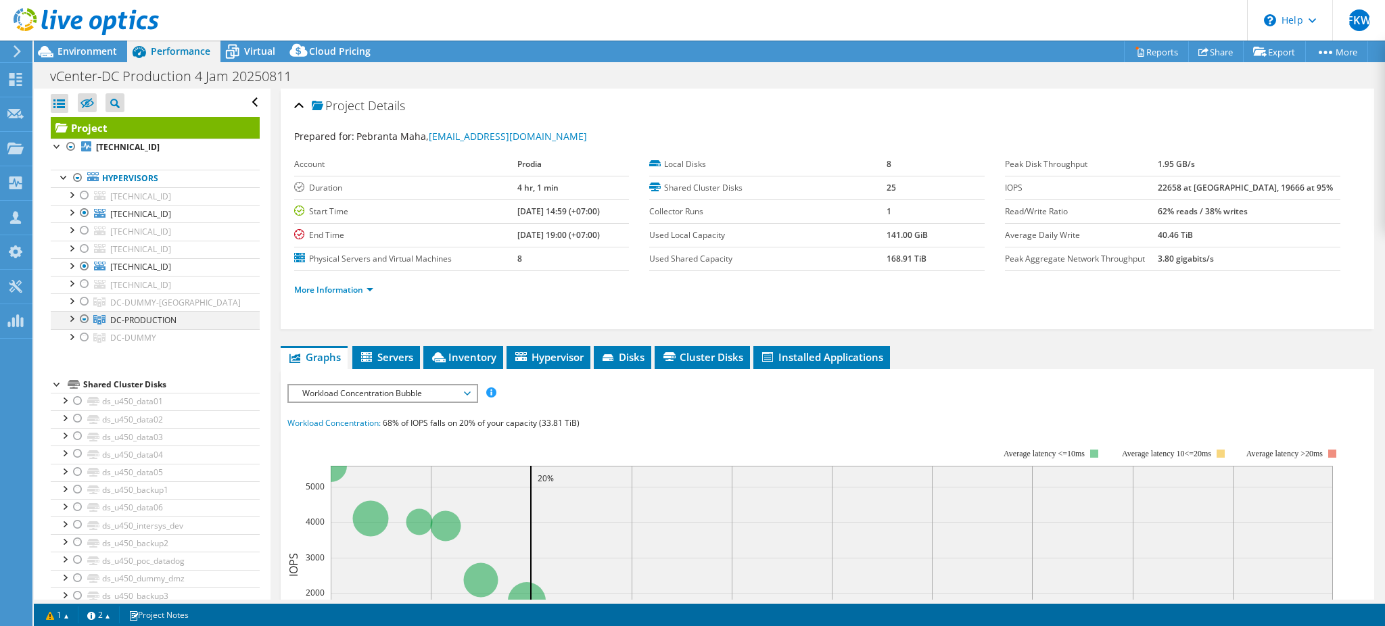
click at [67, 322] on div at bounding box center [71, 318] width 14 height 14
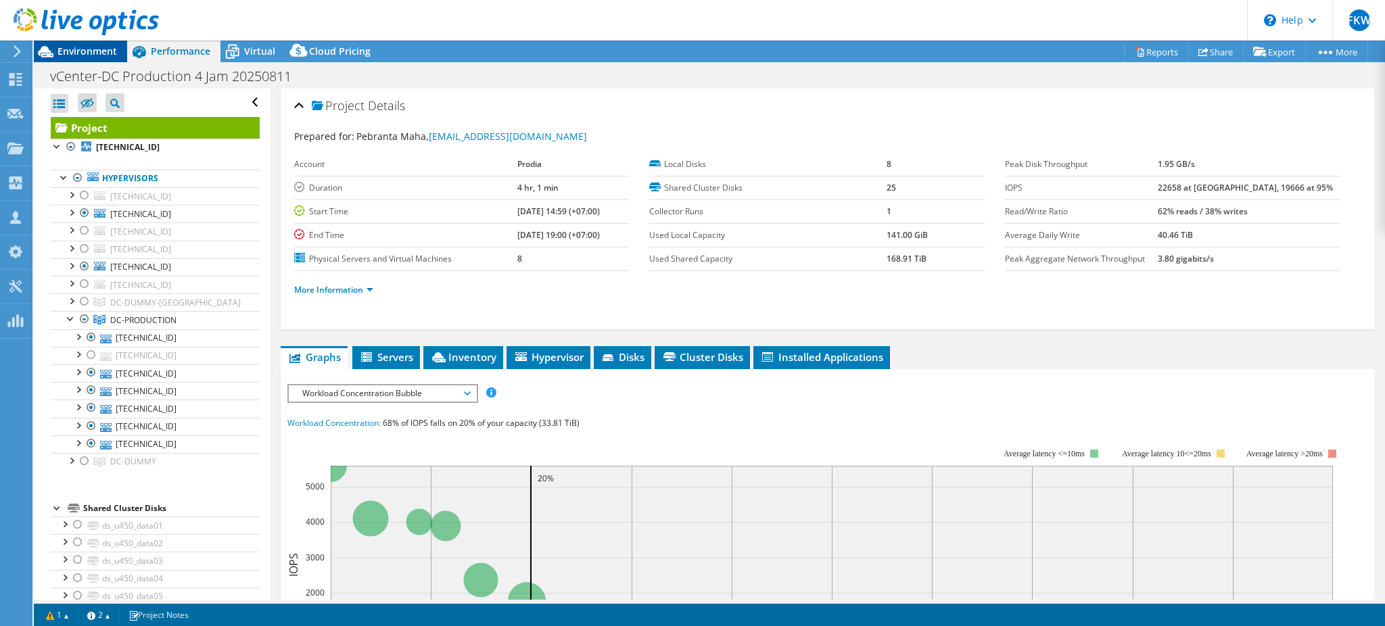
click at [79, 48] on span "Environment" at bounding box center [87, 51] width 60 height 13
